Goal: Transaction & Acquisition: Purchase product/service

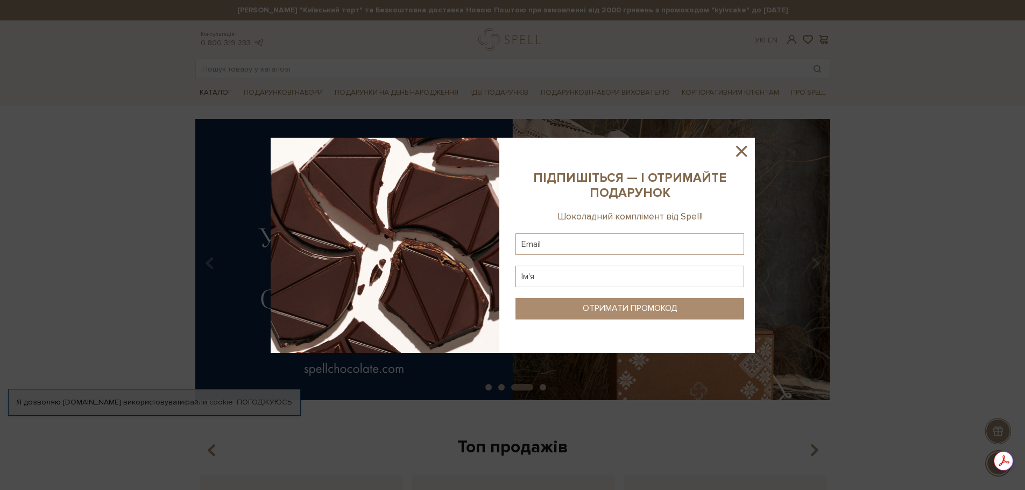
click at [206, 93] on div at bounding box center [512, 245] width 1025 height 490
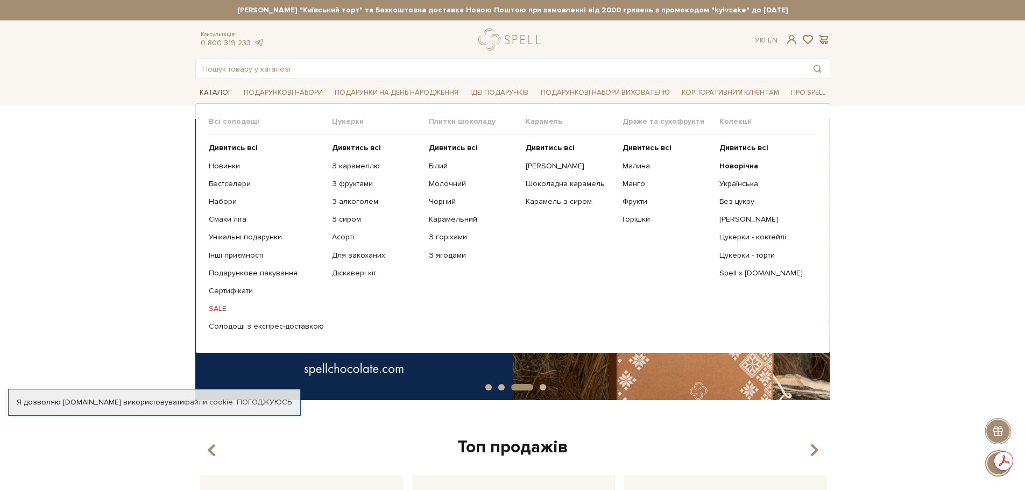
click at [207, 93] on link "Каталог" at bounding box center [215, 92] width 41 height 17
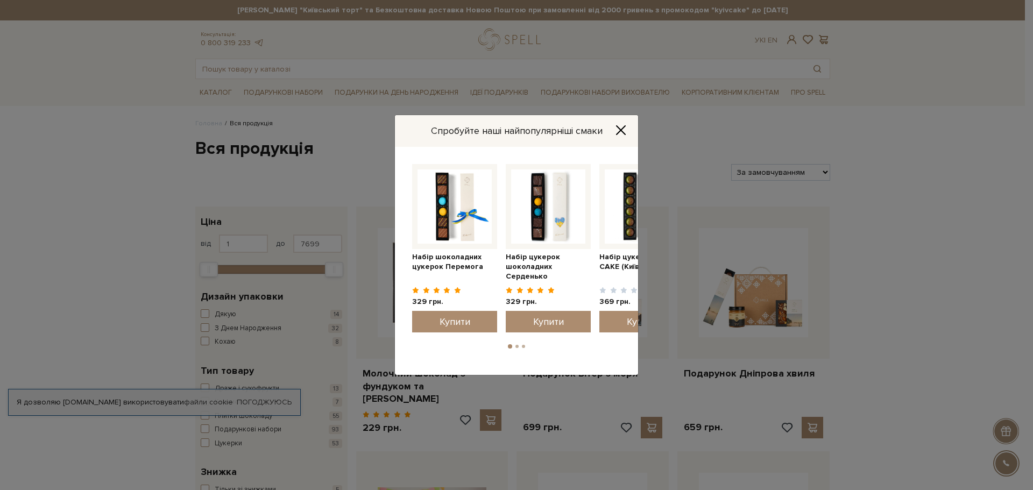
click at [624, 128] on icon "Close" at bounding box center [620, 130] width 11 height 11
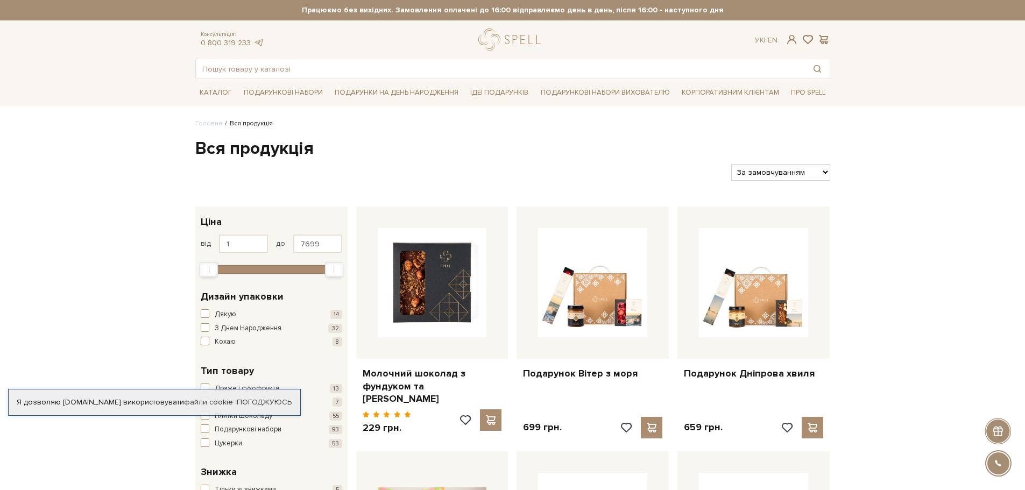
click at [813, 173] on select "За замовчуванням За Ціною (зростання) За Ціною (зменшення) Новинки За популярні…" at bounding box center [780, 172] width 98 height 17
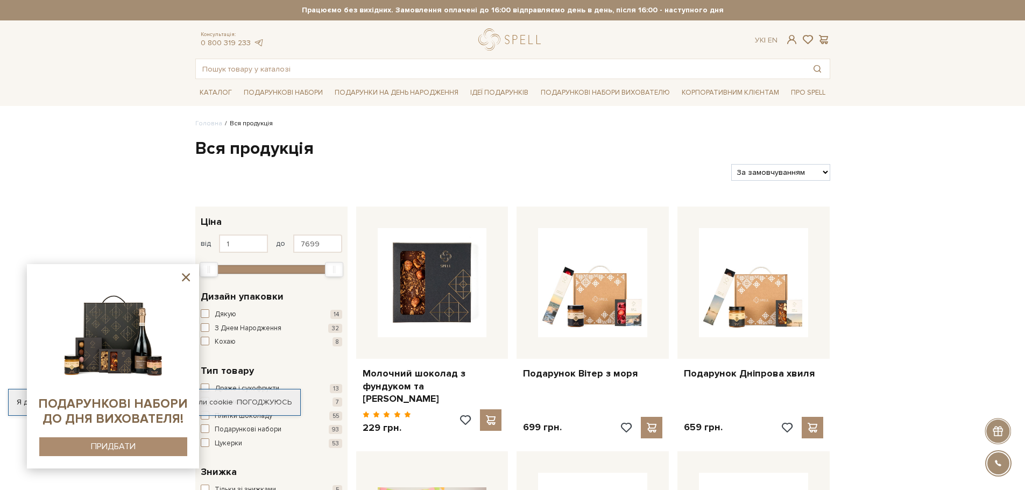
click at [96, 348] on img at bounding box center [113, 331] width 110 height 110
click at [124, 453] on button "ПРИДБАТИ" at bounding box center [113, 446] width 148 height 19
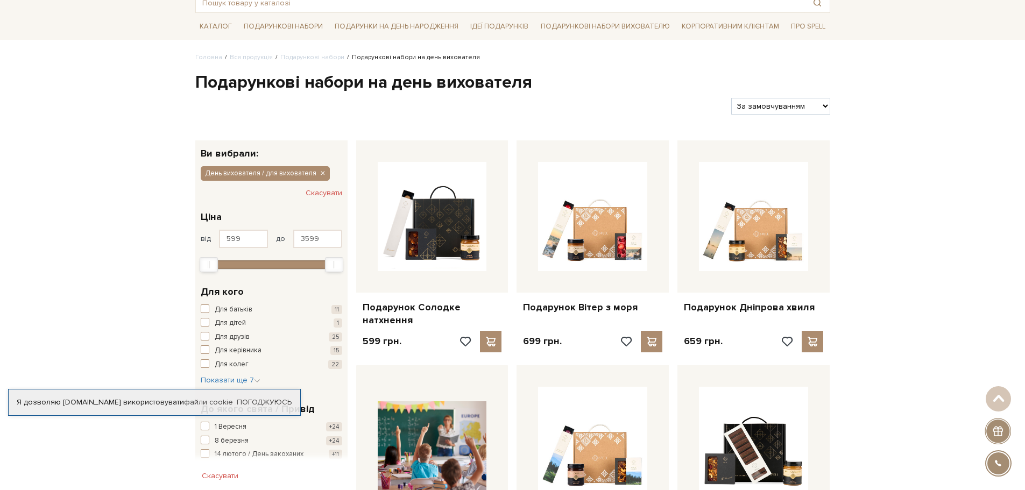
scroll to position [54, 0]
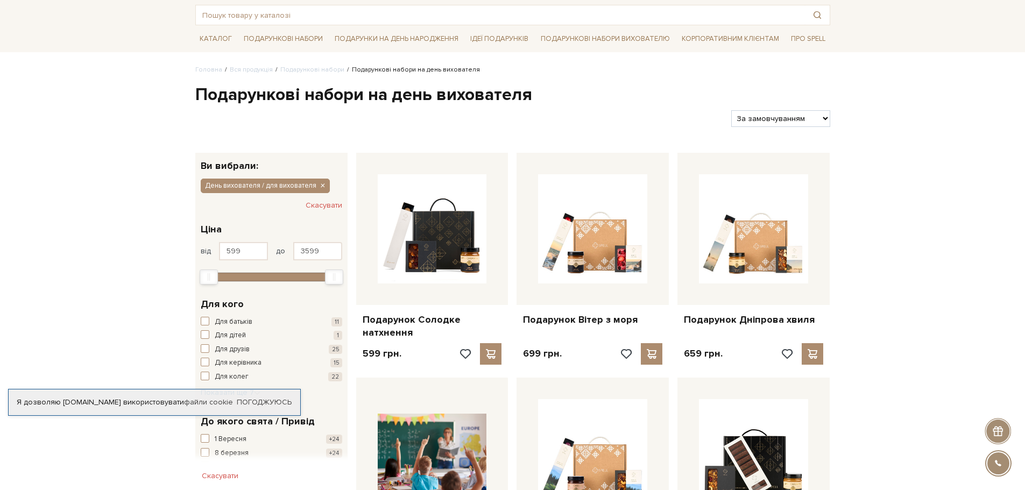
click at [813, 117] on select "За замовчуванням За Ціною (зростання) За Ціною (зменшення) Новинки За популярні…" at bounding box center [780, 118] width 98 height 17
select select "https://spellchocolate.com/our-productions/podarunkovi-box/den-vihovatelja-dlja…"
click at [731, 110] on select "За замовчуванням За Ціною (зростання) За Ціною (зменшення) Новинки За популярні…" at bounding box center [780, 118] width 98 height 17
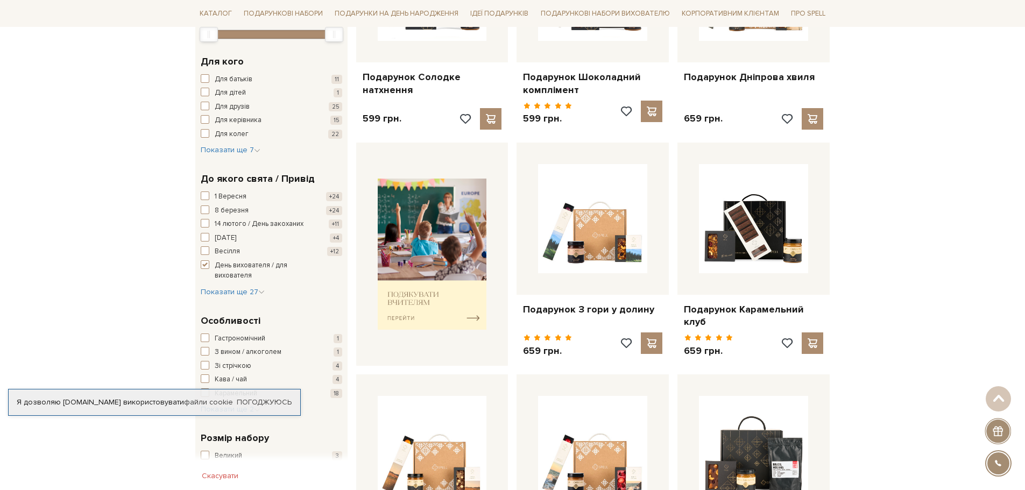
scroll to position [323, 0]
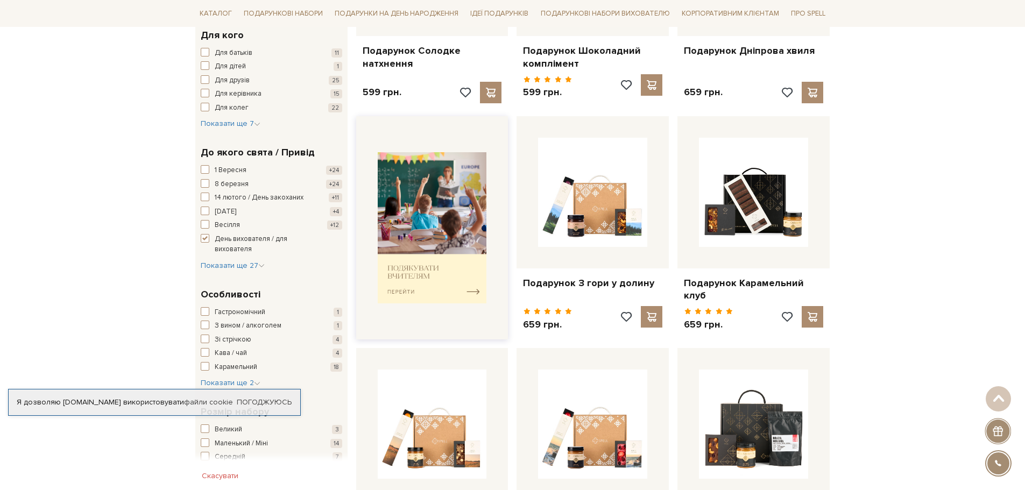
click at [452, 263] on img at bounding box center [432, 227] width 109 height 151
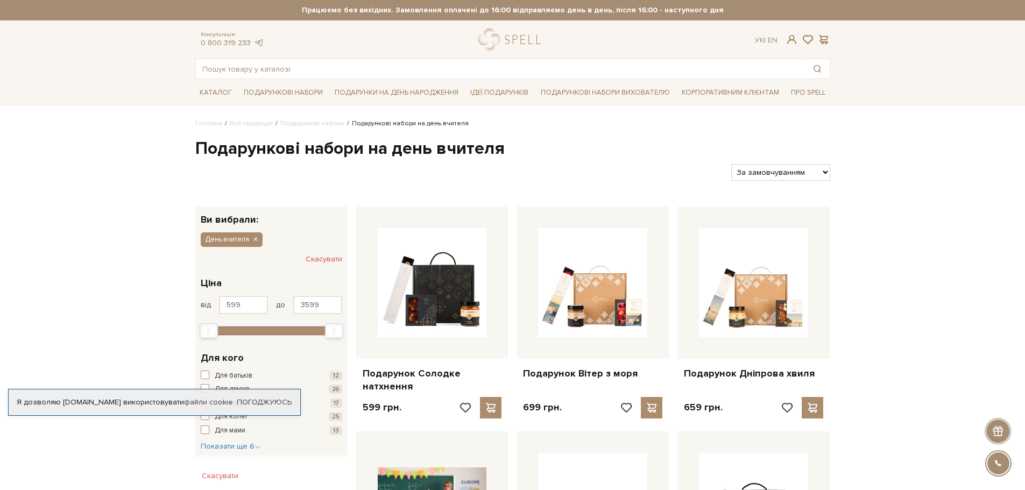
click at [798, 172] on select "За замовчуванням За Ціною (зростання) За Ціною (зменшення) Новинки За популярні…" at bounding box center [780, 172] width 98 height 17
select select "https://spellchocolate.com/our-productions/podarunkovi-box/den-vchitelja?sort=p…"
click at [731, 164] on select "За замовчуванням За Ціною (зростання) За Ціною (зменшення) Новинки За популярні…" at bounding box center [780, 172] width 98 height 17
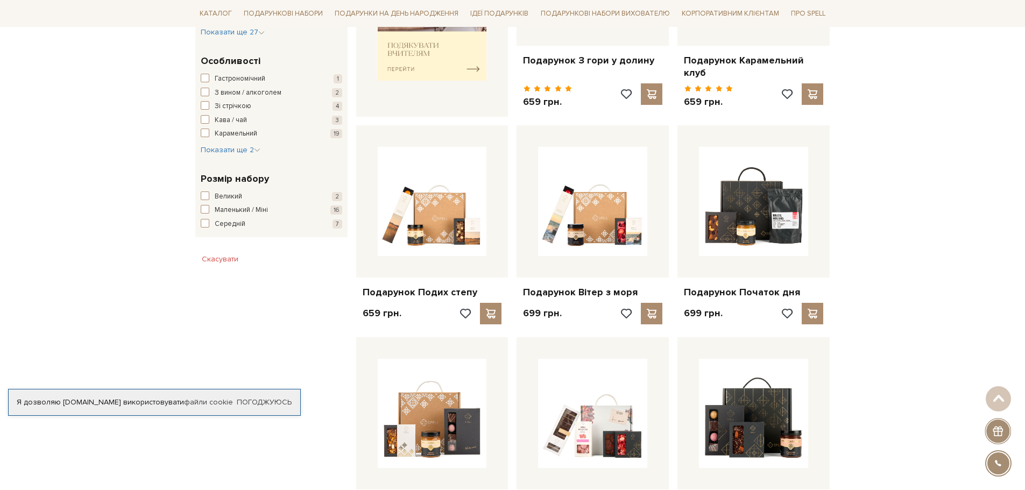
scroll to position [430, 0]
